Goal: Task Accomplishment & Management: Manage account settings

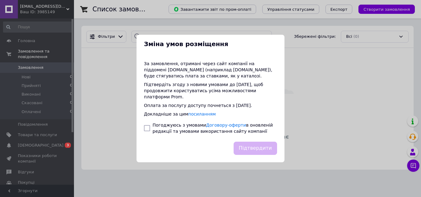
click at [252, 147] on div "Підтвердити" at bounding box center [255, 149] width 46 height 16
click at [148, 127] on input "checkbox" at bounding box center [147, 128] width 6 height 6
checkbox input "true"
click at [259, 142] on button "Підтвердити" at bounding box center [254, 148] width 43 height 13
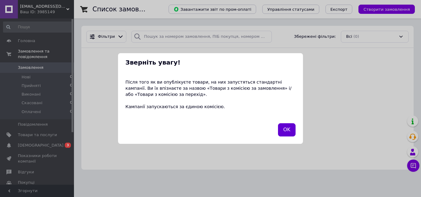
click at [286, 131] on button "OK" at bounding box center [287, 129] width 18 height 13
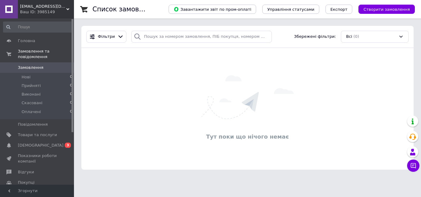
click at [67, 9] on use at bounding box center [67, 9] width 3 height 2
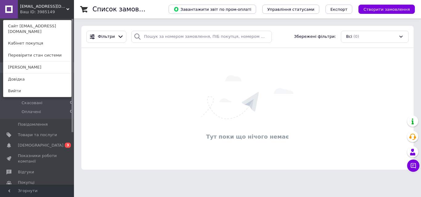
click at [67, 9] on use at bounding box center [67, 9] width 3 height 2
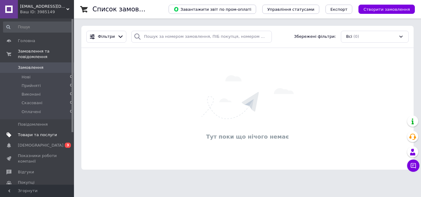
click at [37, 132] on span "Товари та послуги" at bounding box center [37, 135] width 39 height 6
